Goal: Information Seeking & Learning: Learn about a topic

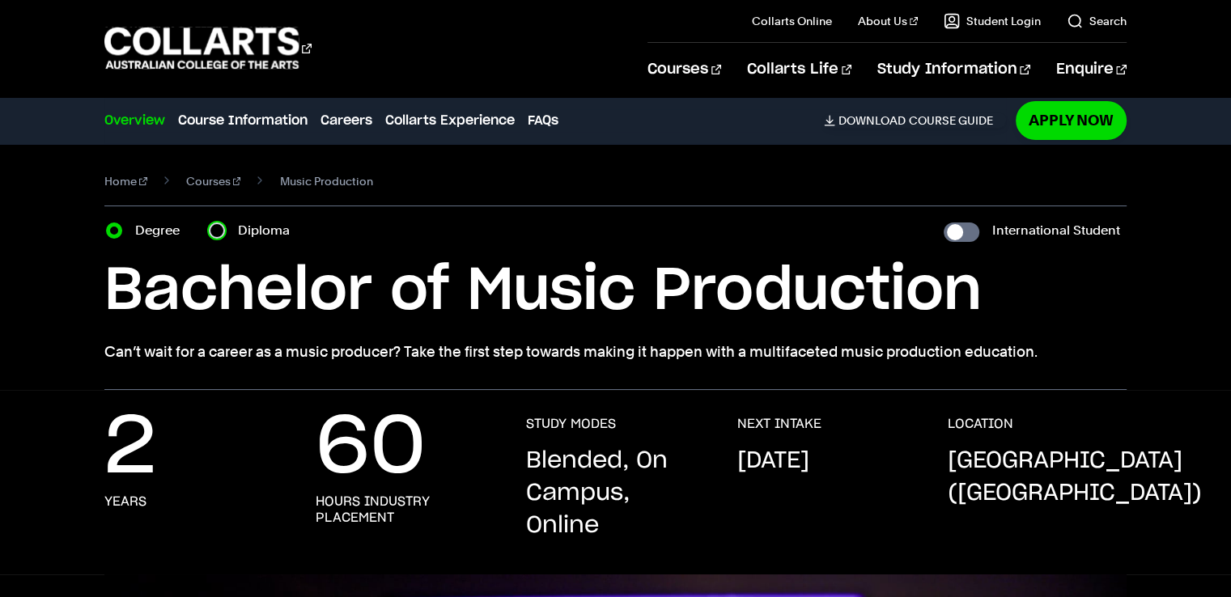
click at [223, 232] on input "Diploma" at bounding box center [217, 231] width 16 height 16
radio input "true"
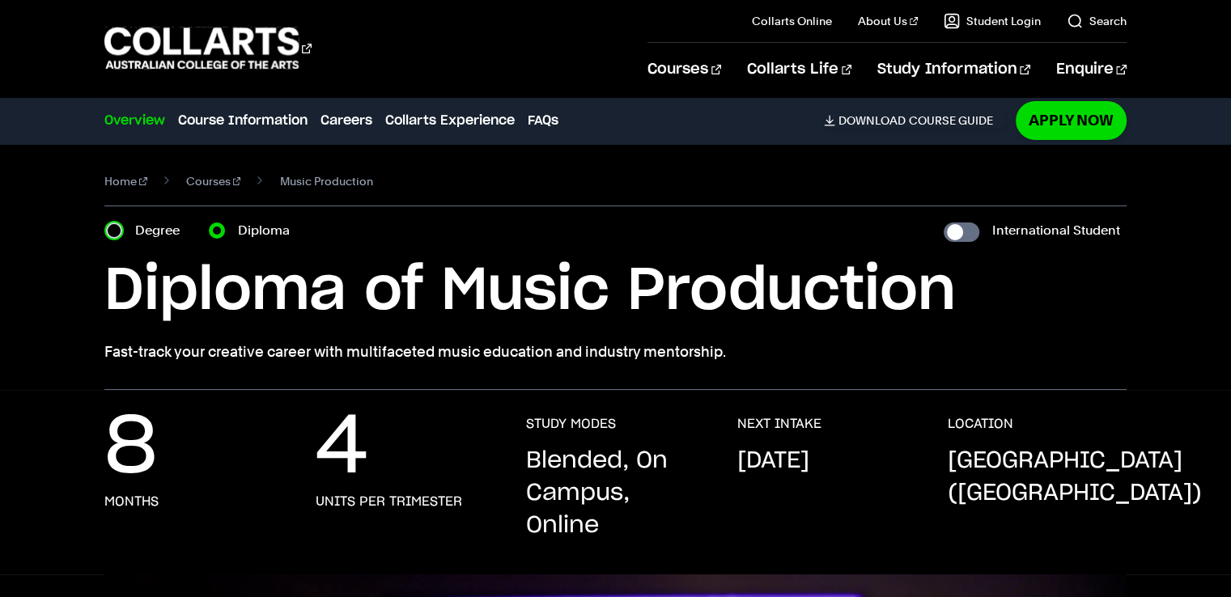
click at [113, 224] on input "Degree" at bounding box center [114, 231] width 16 height 16
radio input "true"
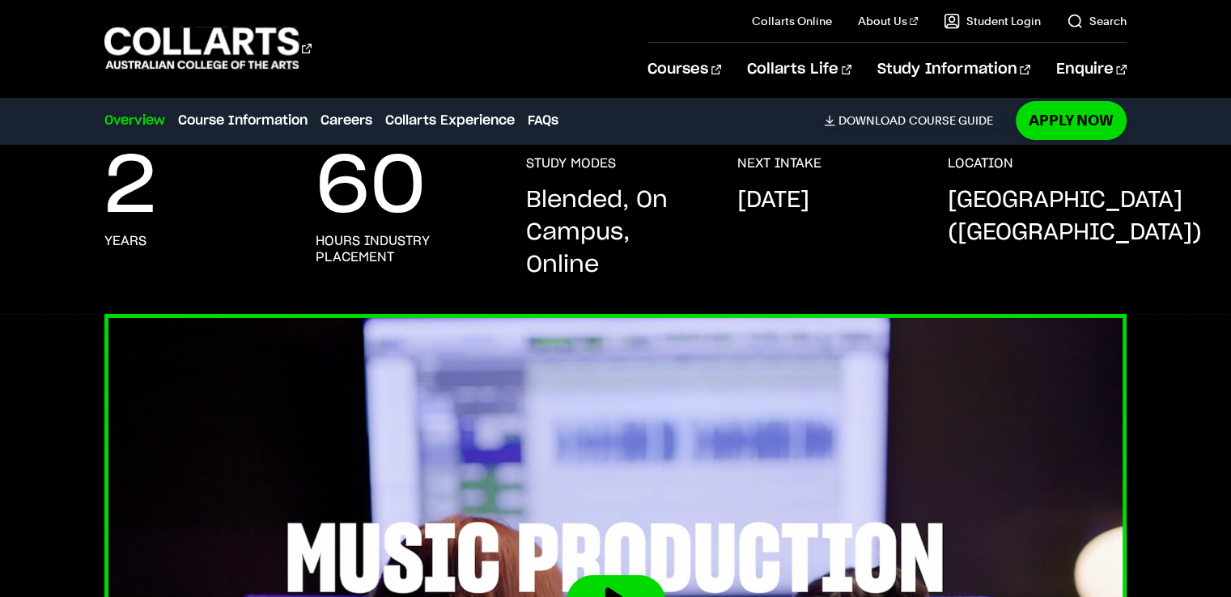
scroll to position [647, 0]
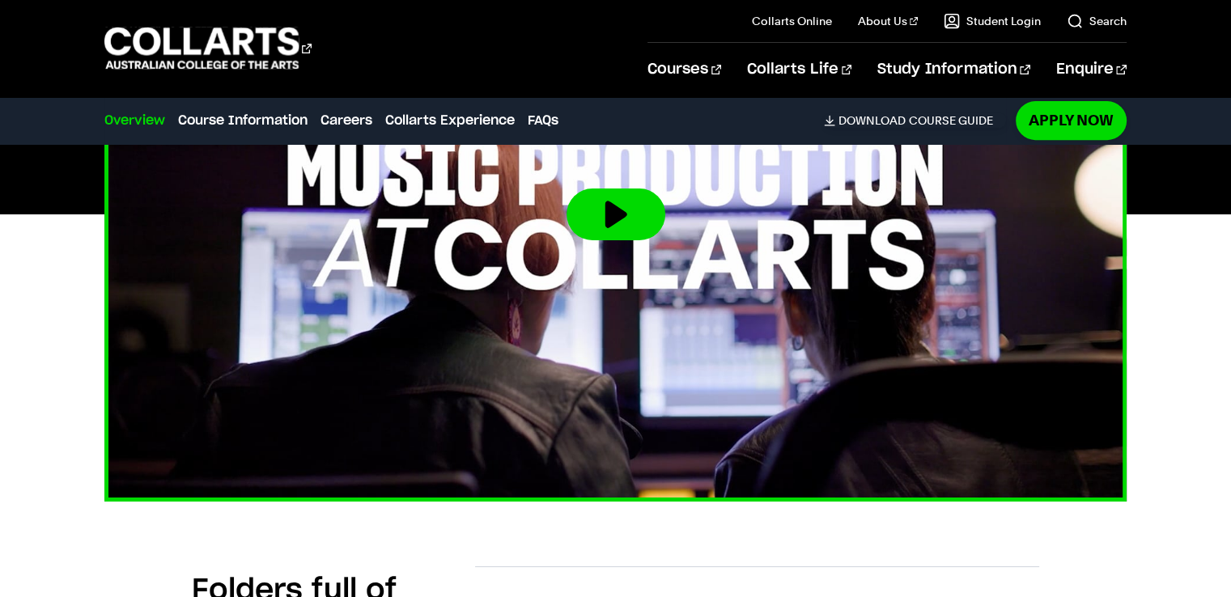
click at [618, 214] on button at bounding box center [616, 215] width 99 height 52
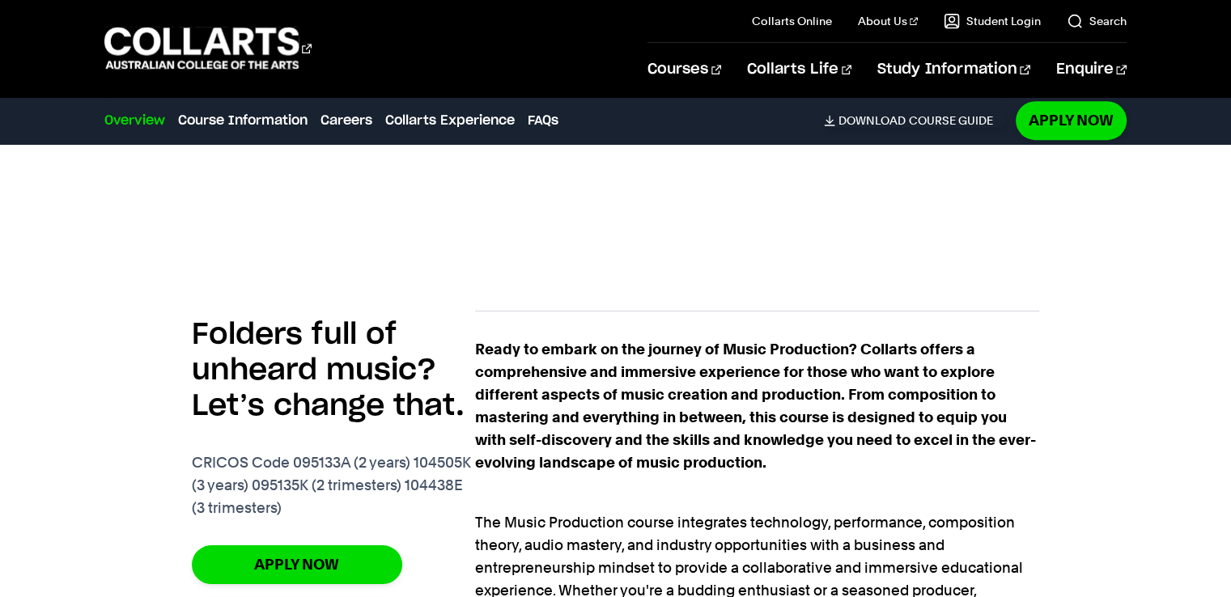
scroll to position [1052, 0]
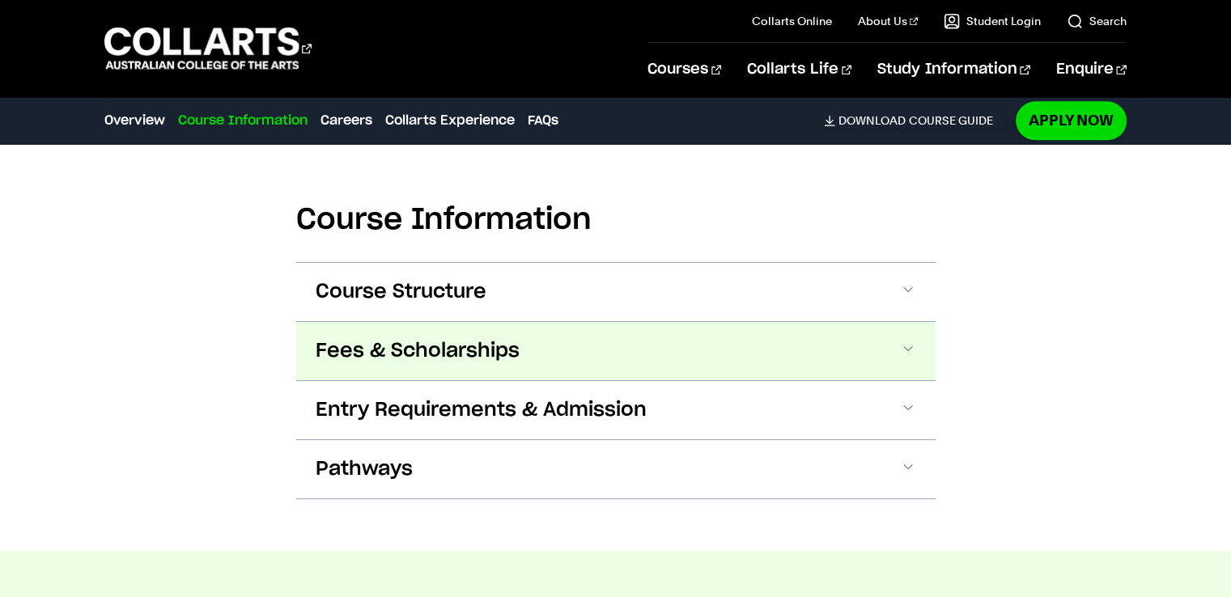
click at [410, 346] on span "Fees & Scholarships" at bounding box center [418, 351] width 204 height 26
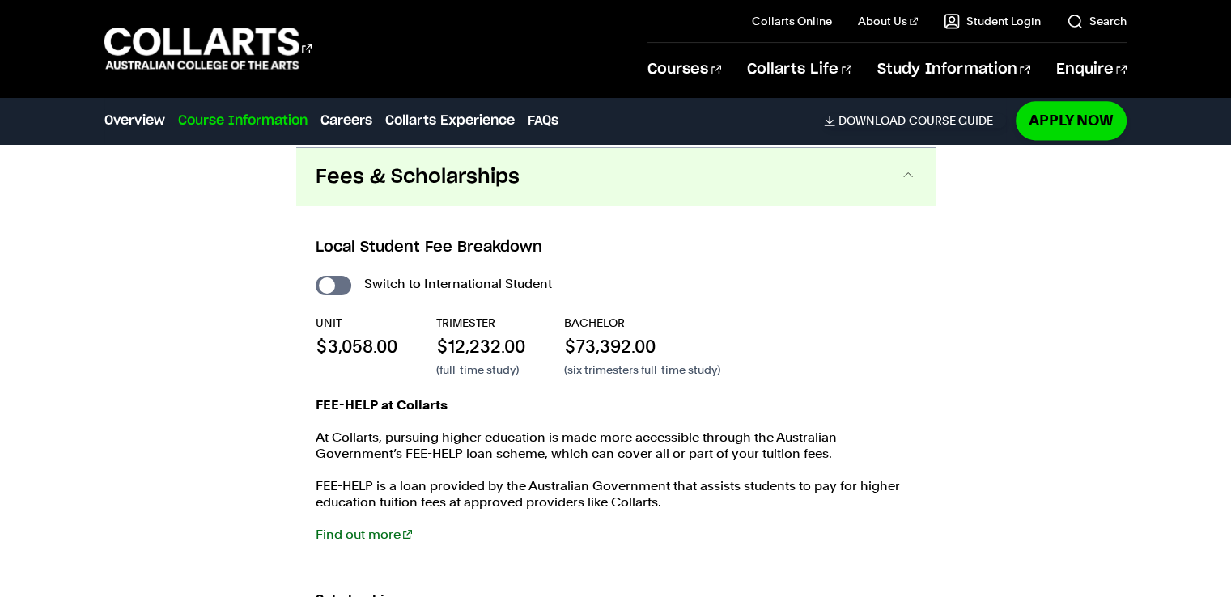
scroll to position [2198, 0]
click at [343, 279] on input "International Student" at bounding box center [334, 284] width 36 height 19
checkbox input "true"
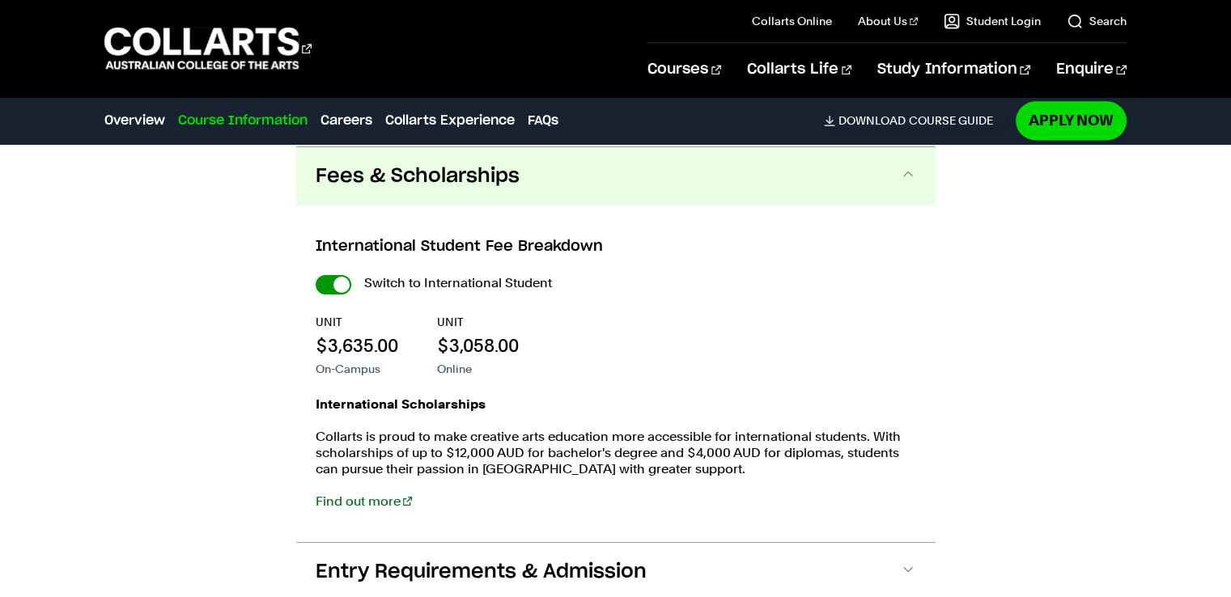
click at [322, 282] on input "International Student" at bounding box center [334, 284] width 36 height 19
checkbox input "false"
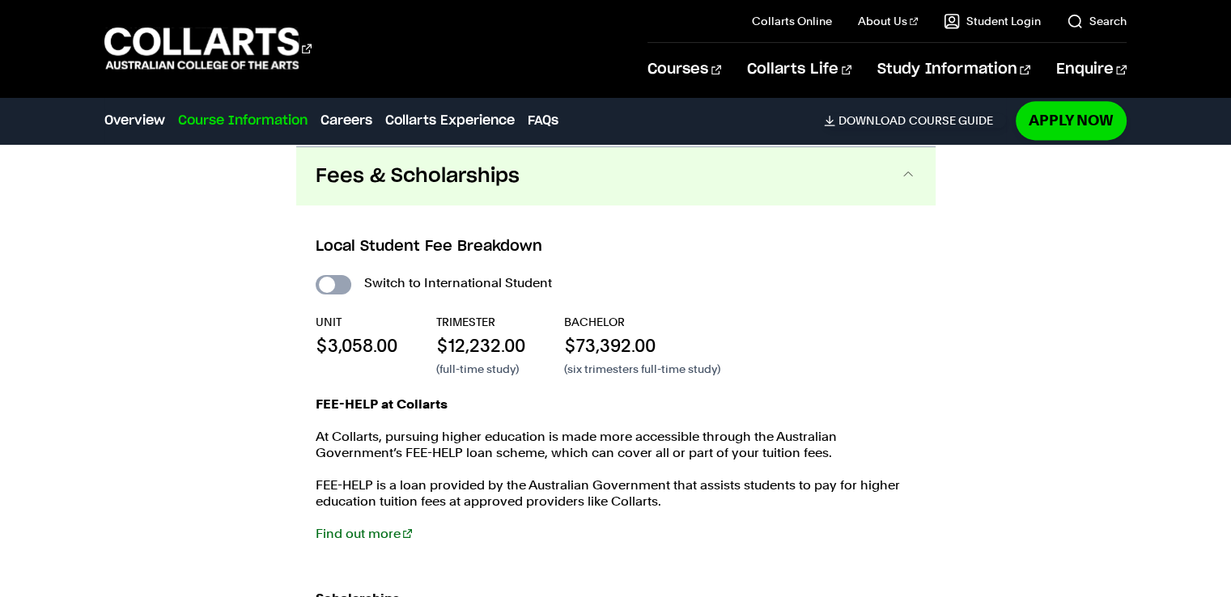
click at [343, 281] on input "International Student" at bounding box center [334, 284] width 36 height 19
checkbox input "true"
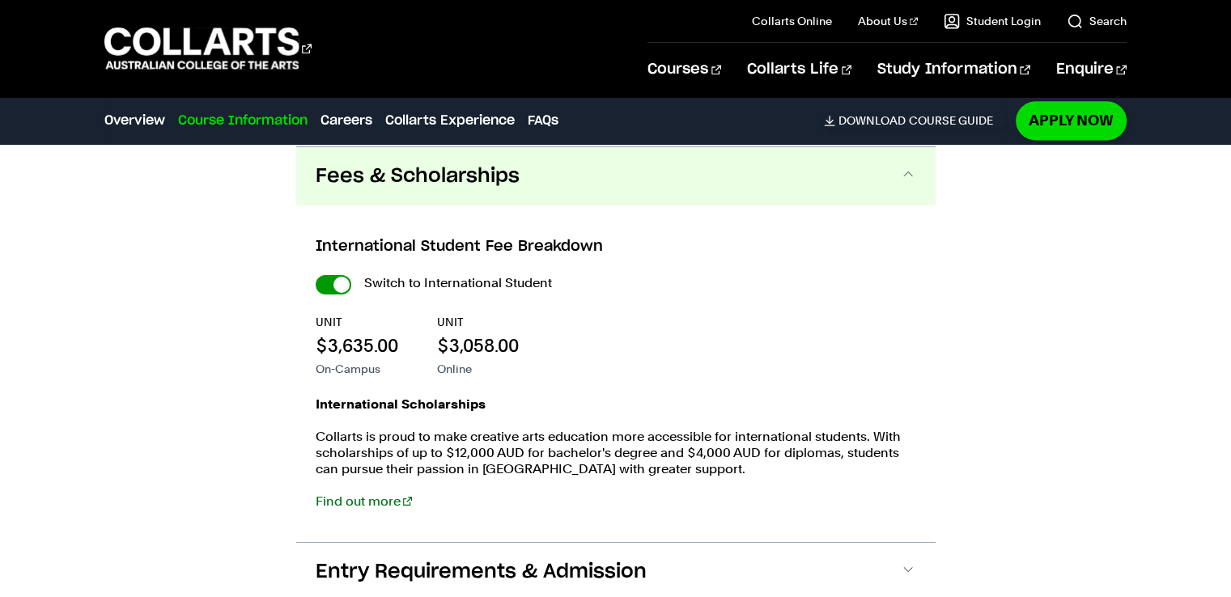
click at [322, 279] on input "International Student" at bounding box center [334, 284] width 36 height 19
checkbox input "false"
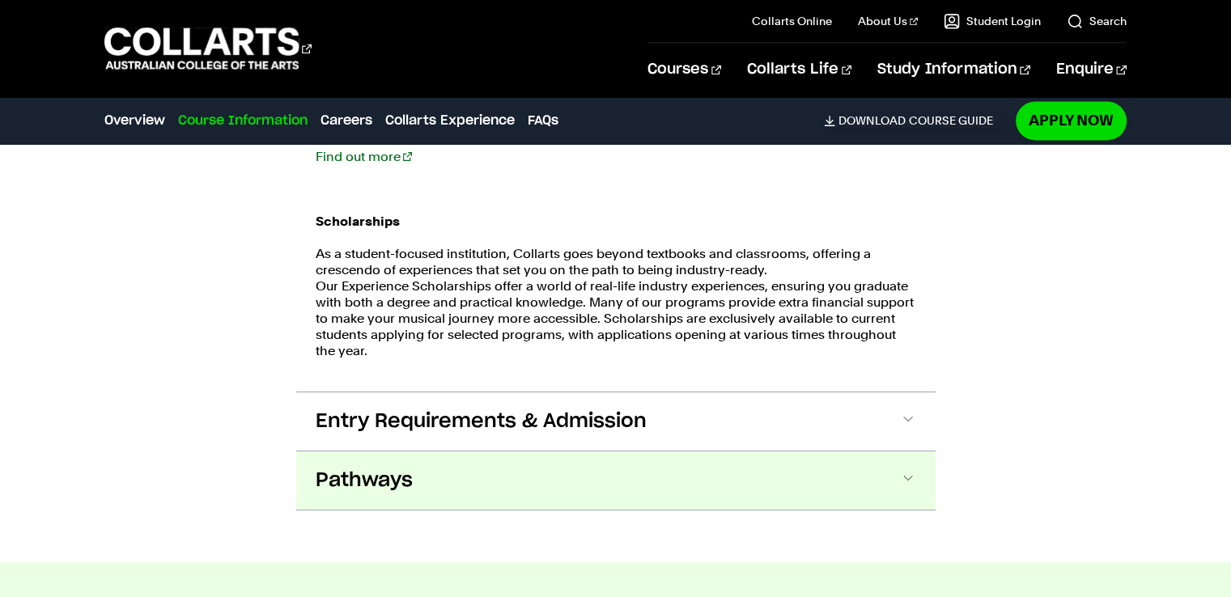
scroll to position [2603, 0]
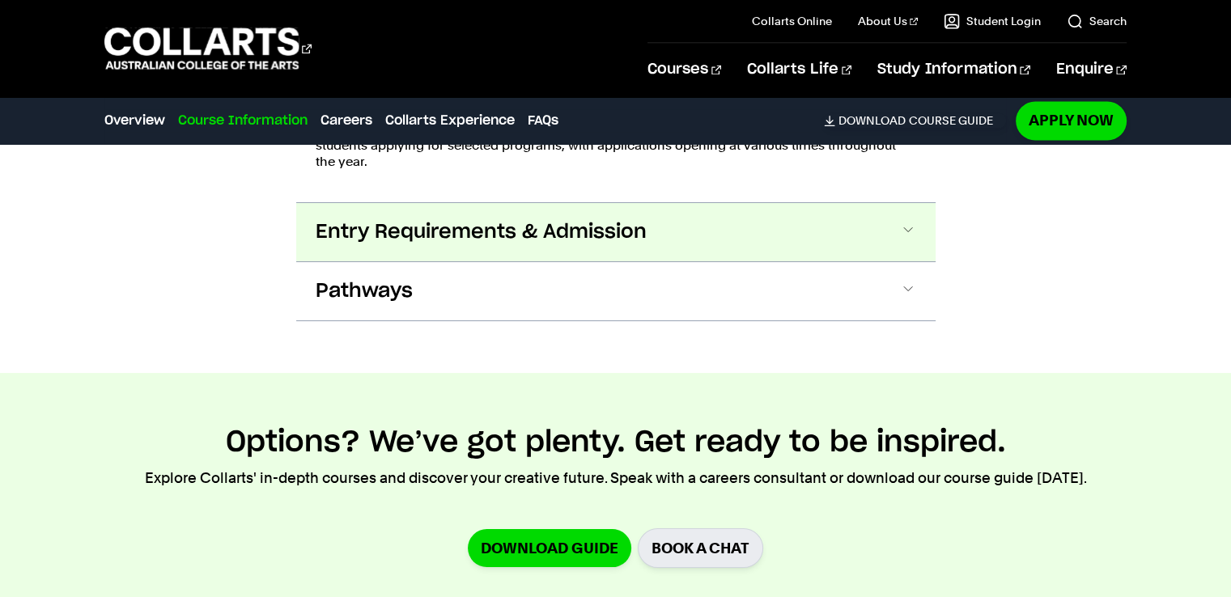
click at [418, 227] on span "Entry Requirements & Admission" at bounding box center [481, 232] width 331 height 26
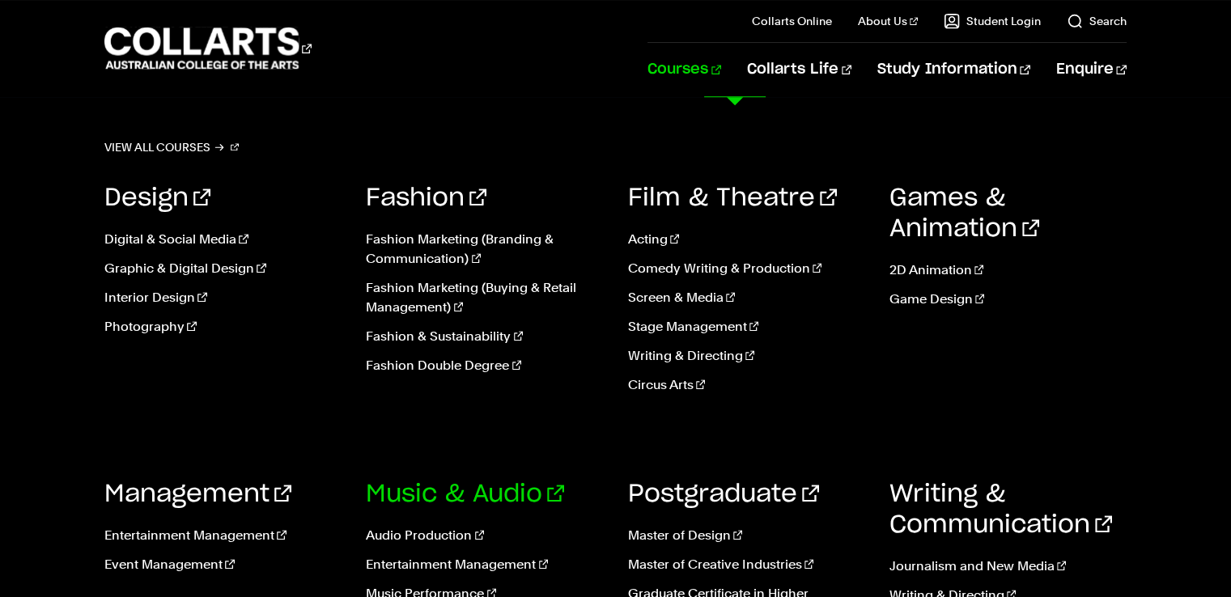
scroll to position [1364, 0]
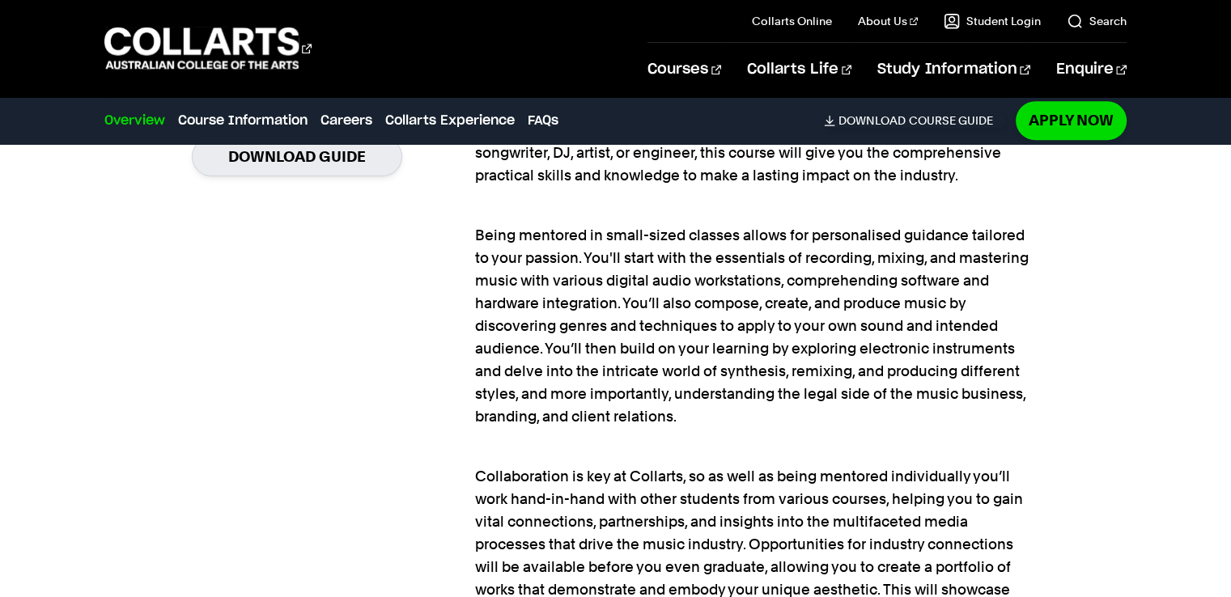
click at [400, 62] on div "Courses" at bounding box center [363, 48] width 519 height 46
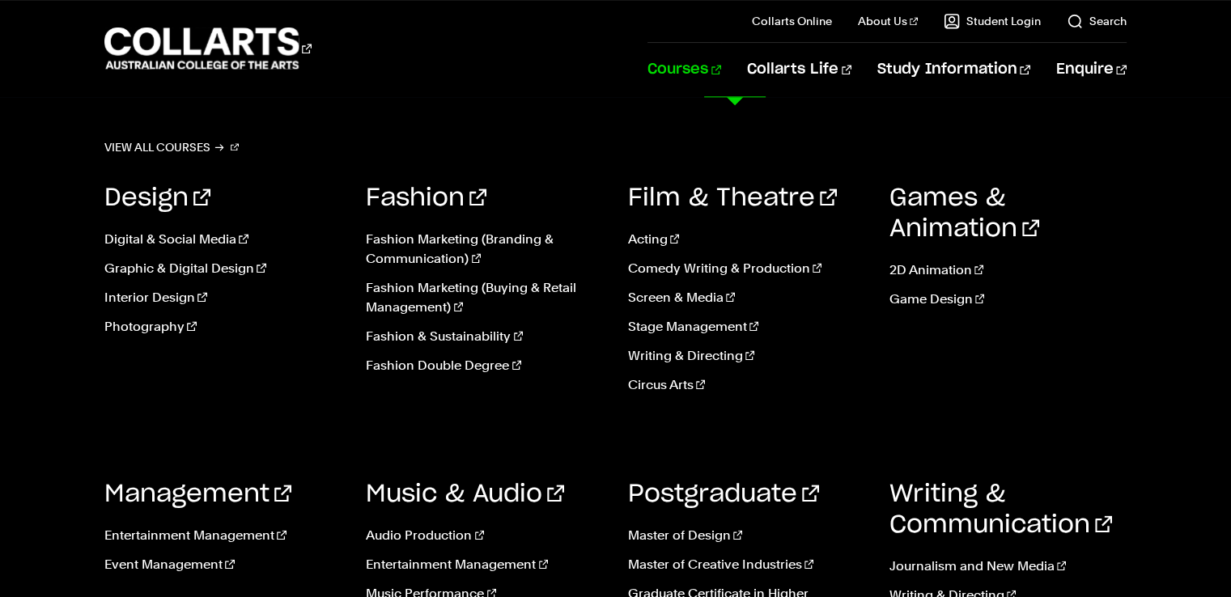
scroll to position [1849, 0]
click at [721, 70] on link "Courses" at bounding box center [684, 69] width 74 height 53
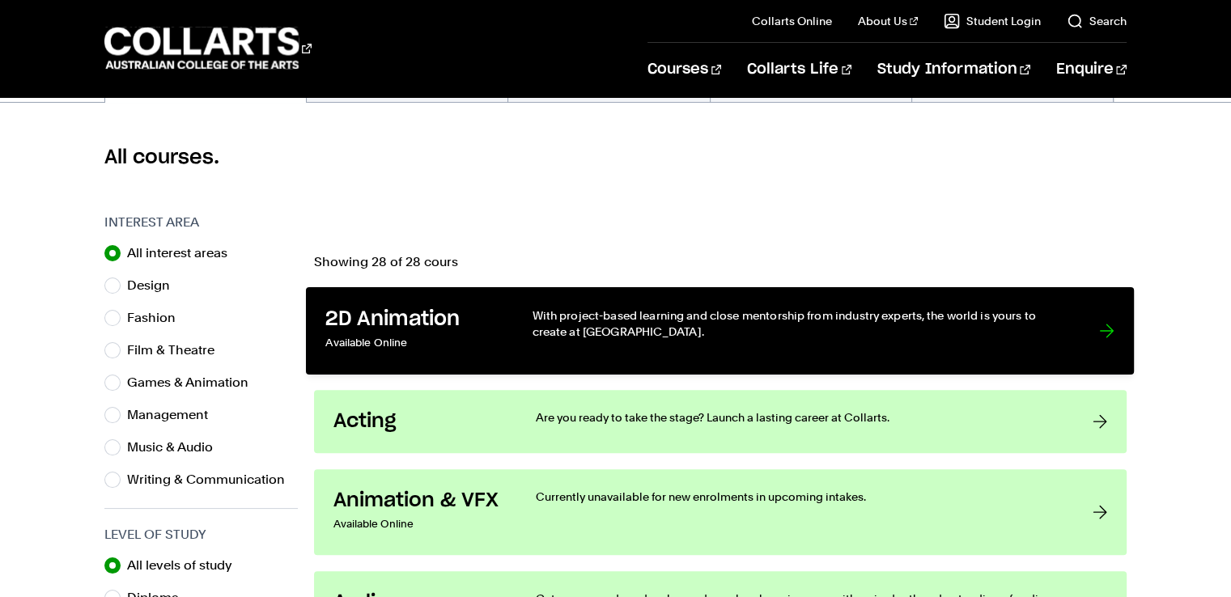
scroll to position [405, 0]
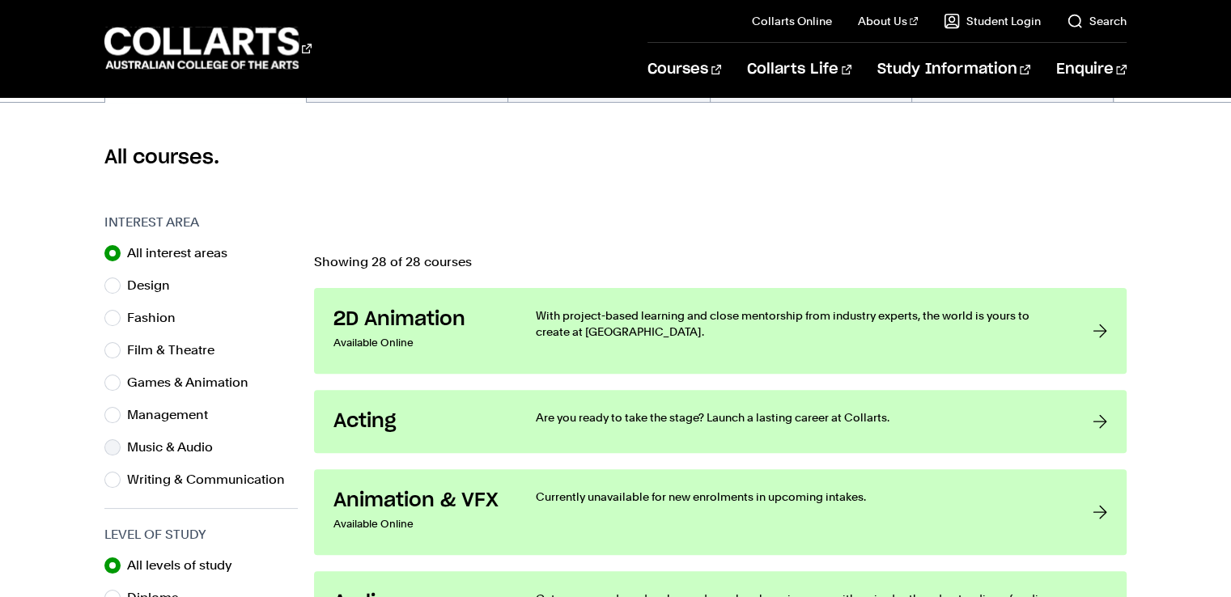
click at [161, 448] on label "Music & Audio" at bounding box center [176, 447] width 99 height 23
click at [121, 448] on input "Music & Audio" at bounding box center [112, 447] width 16 height 16
radio input "true"
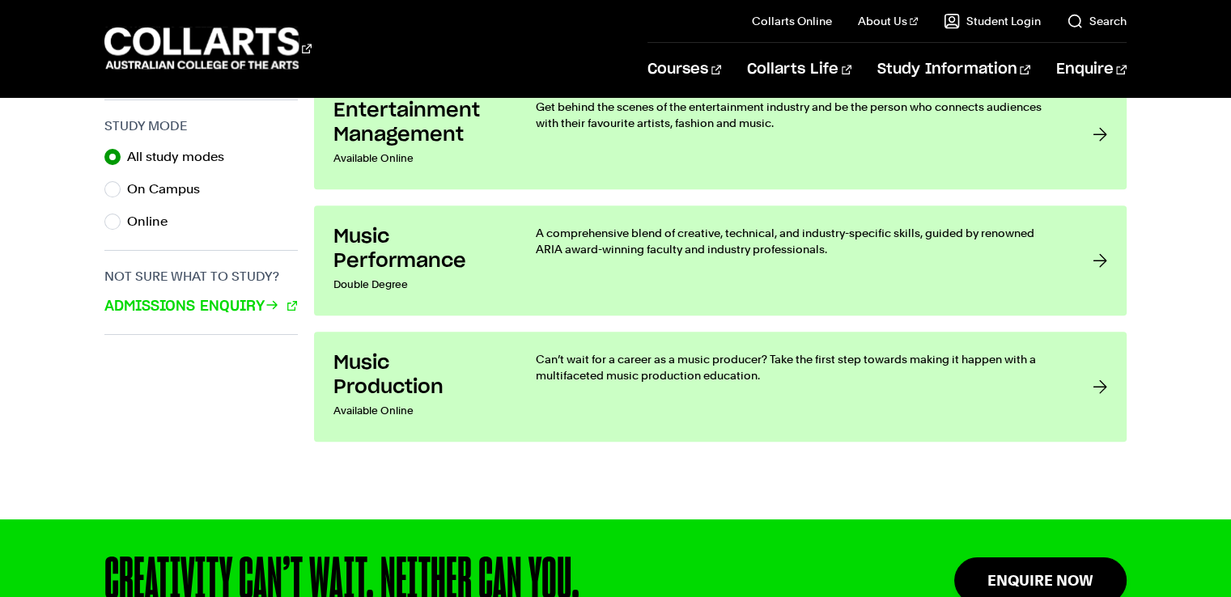
scroll to position [1133, 0]
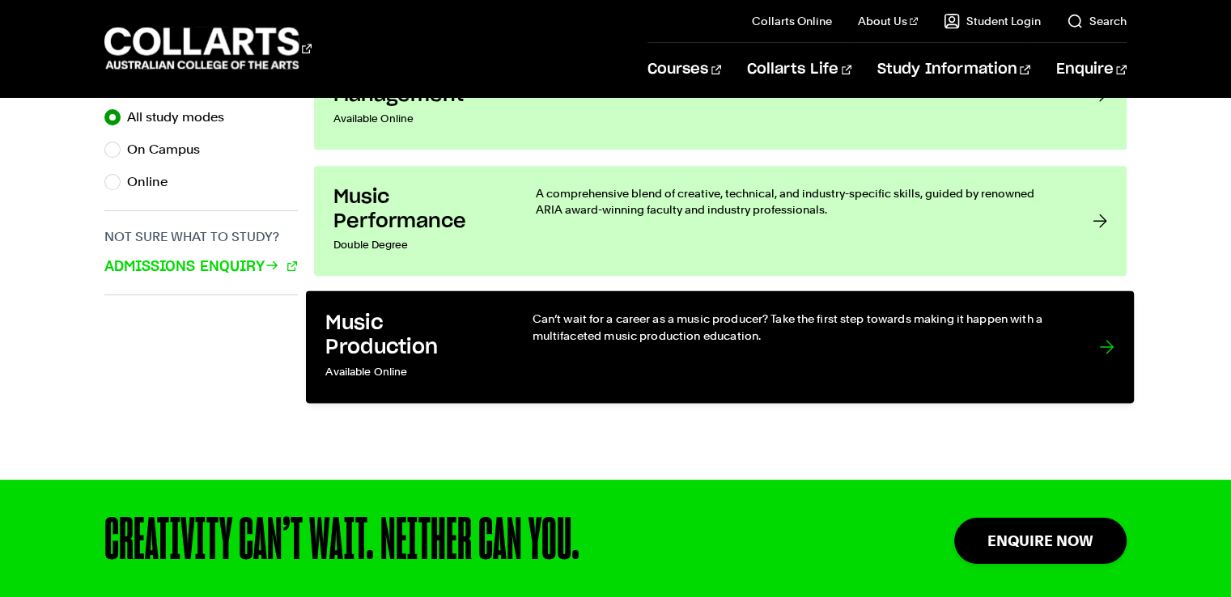
click at [388, 344] on h3 "Music Production" at bounding box center [412, 335] width 173 height 49
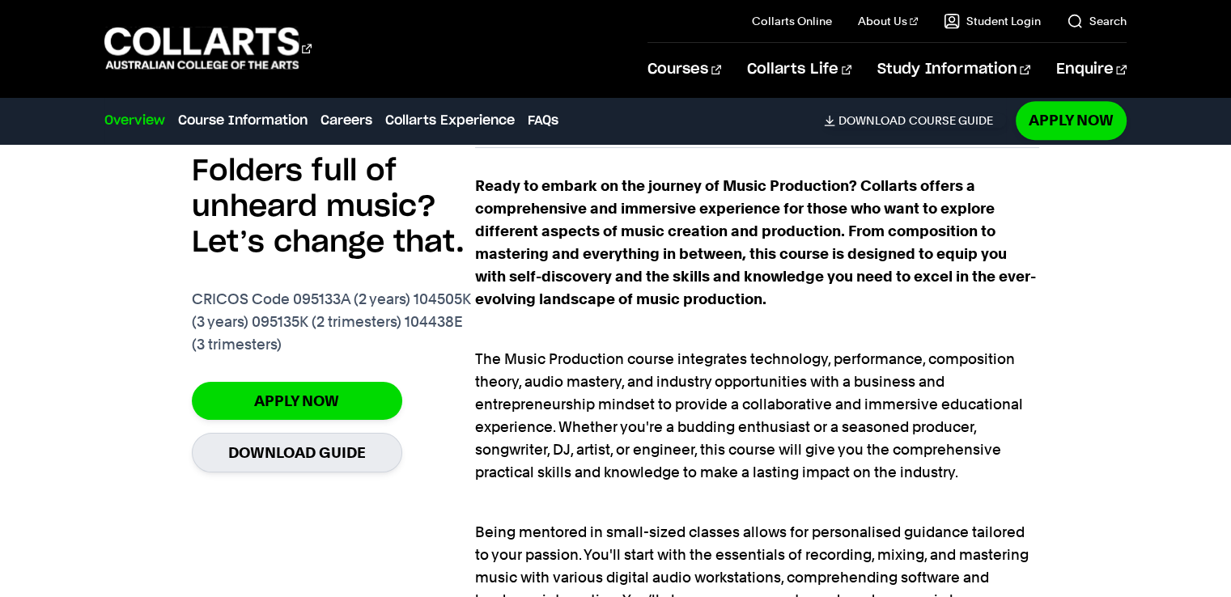
scroll to position [1133, 0]
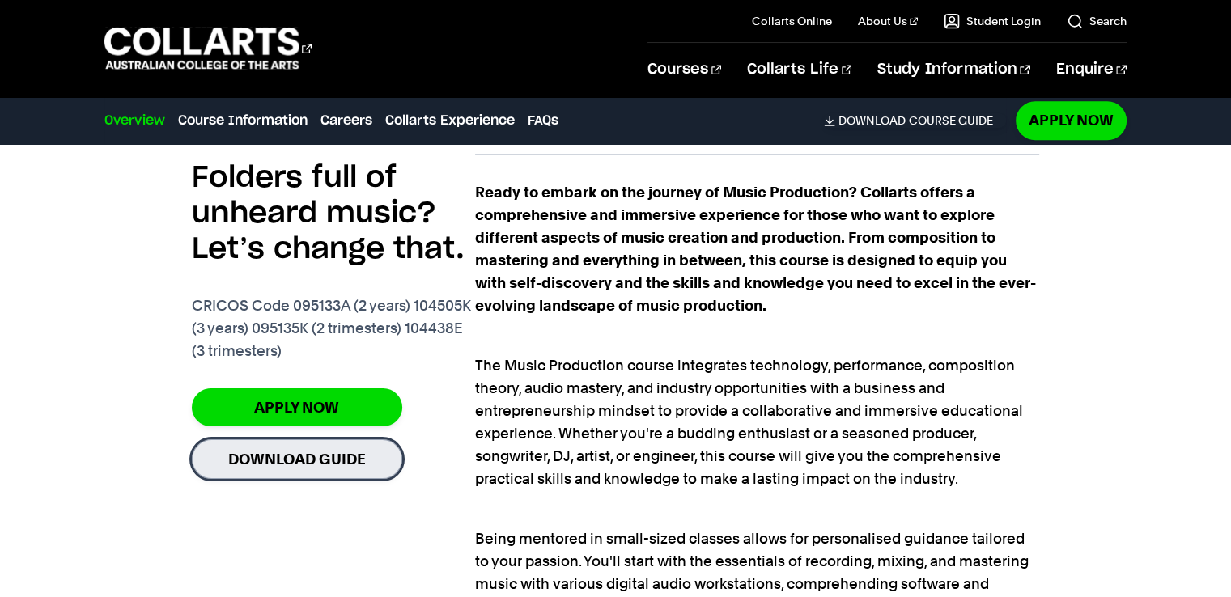
click at [307, 457] on link "Download Guide" at bounding box center [297, 459] width 210 height 40
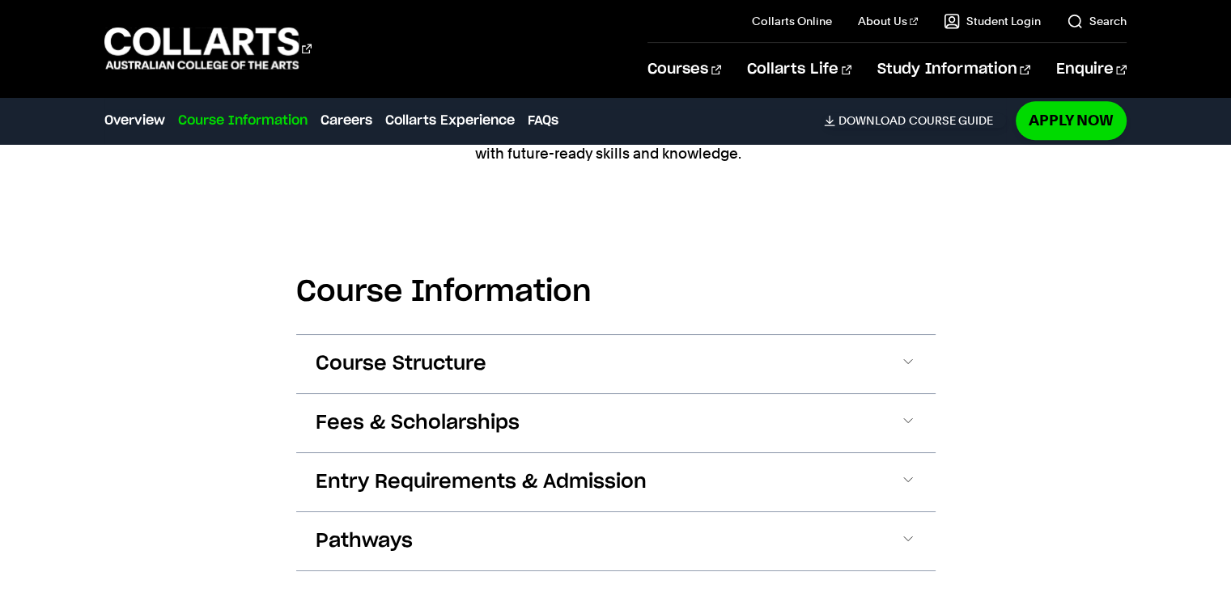
scroll to position [2185, 0]
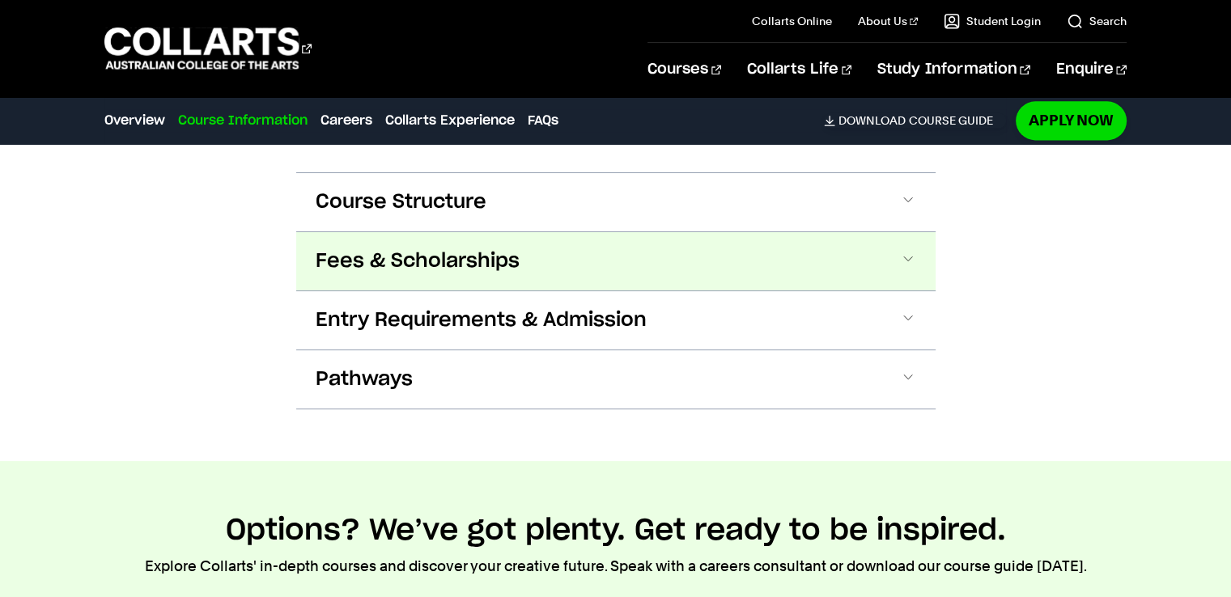
click at [371, 261] on span "Fees & Scholarships" at bounding box center [418, 261] width 204 height 26
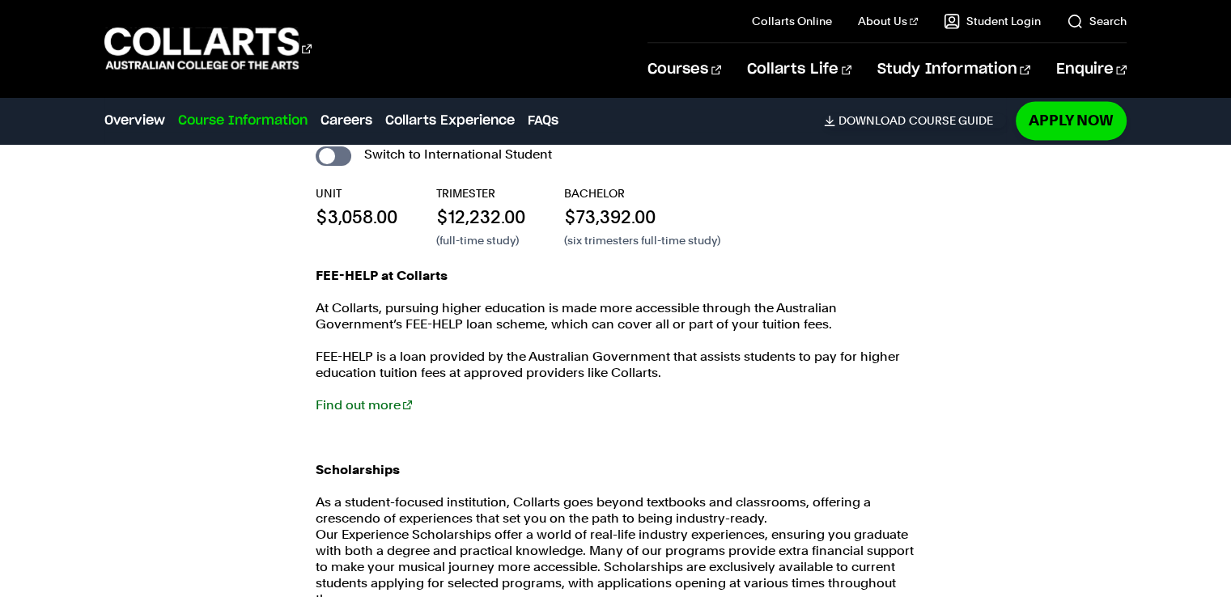
scroll to position [2513, 0]
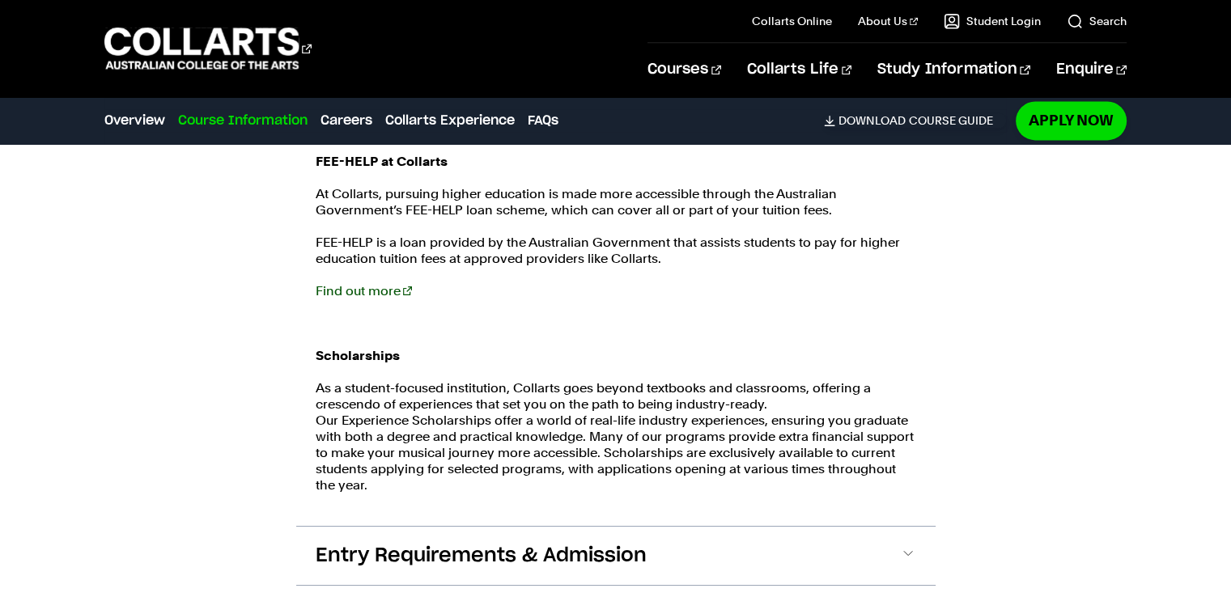
click at [362, 286] on link "Find out more" at bounding box center [364, 290] width 96 height 15
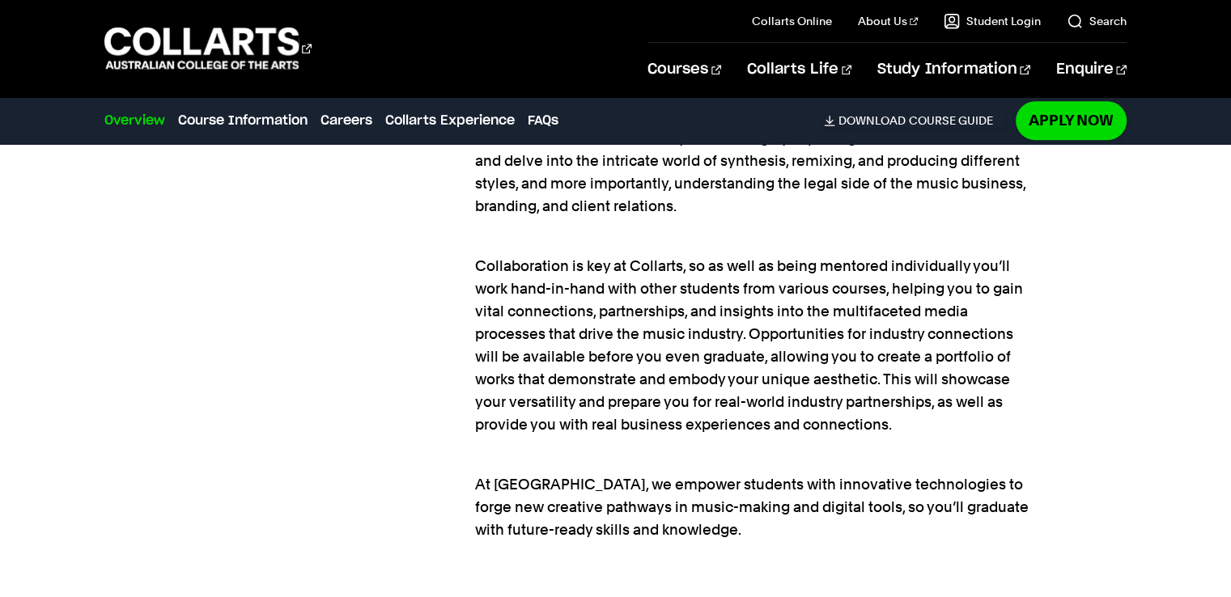
scroll to position [1455, 0]
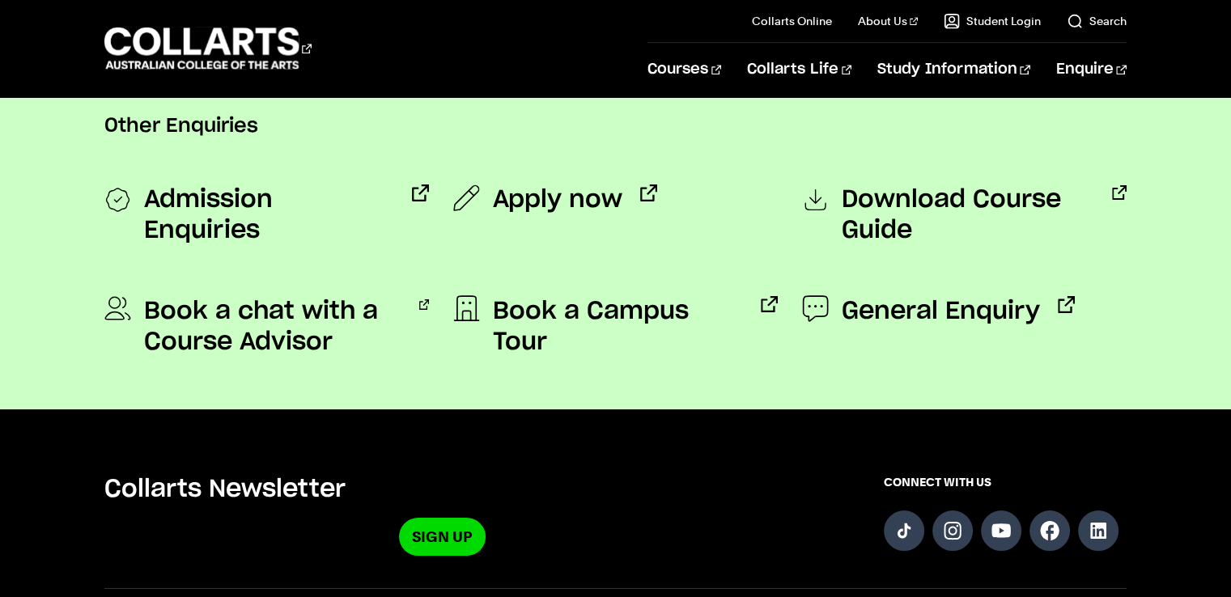
scroll to position [1295, 0]
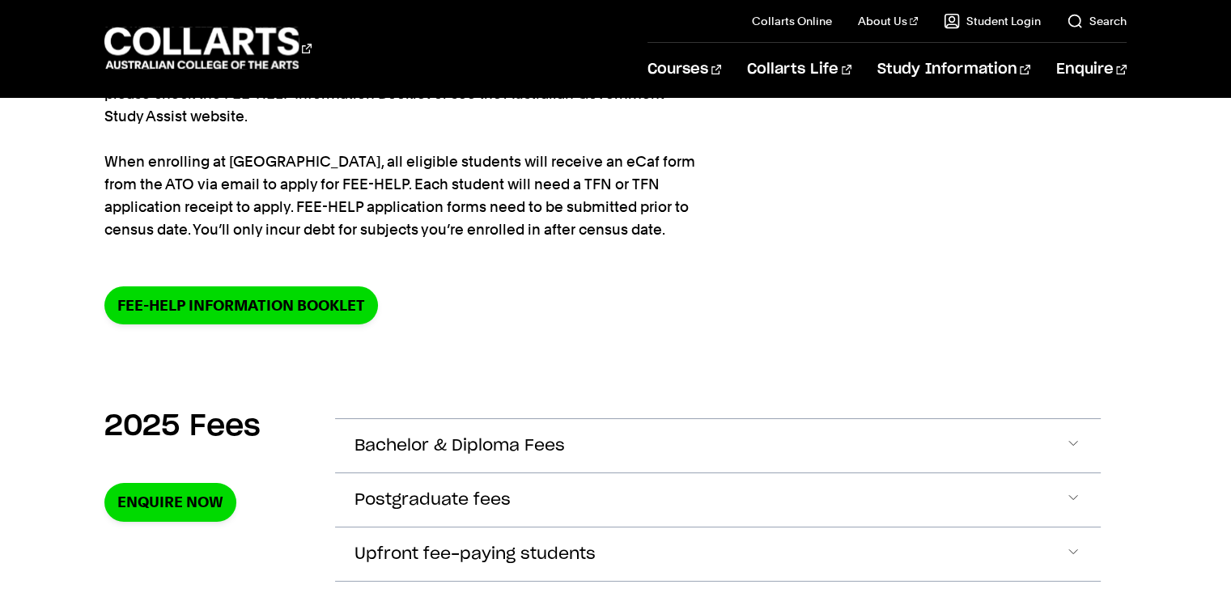
scroll to position [162, 0]
